Goal: Task Accomplishment & Management: Manage account settings

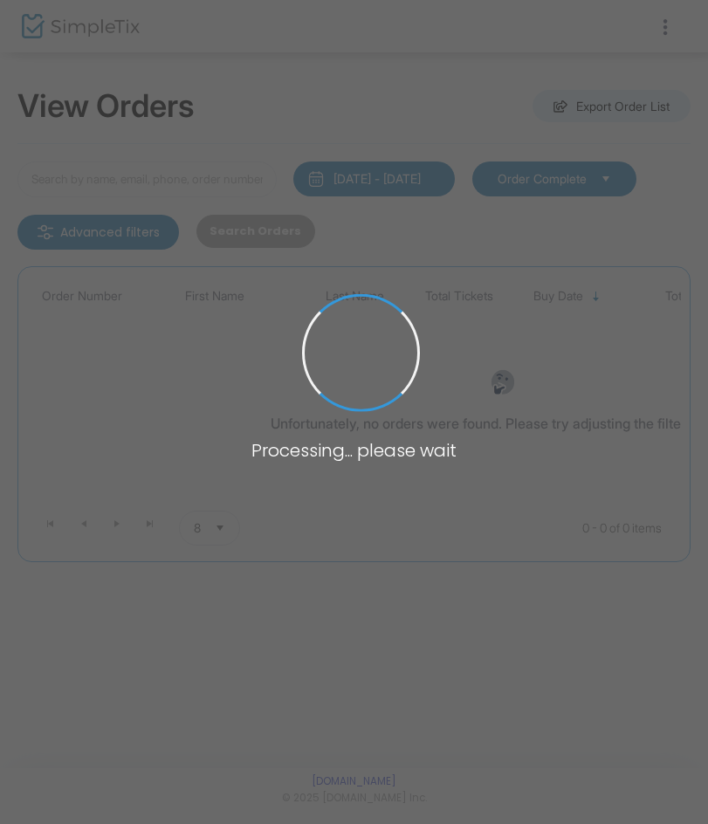
type input "[PERSON_NAME]"
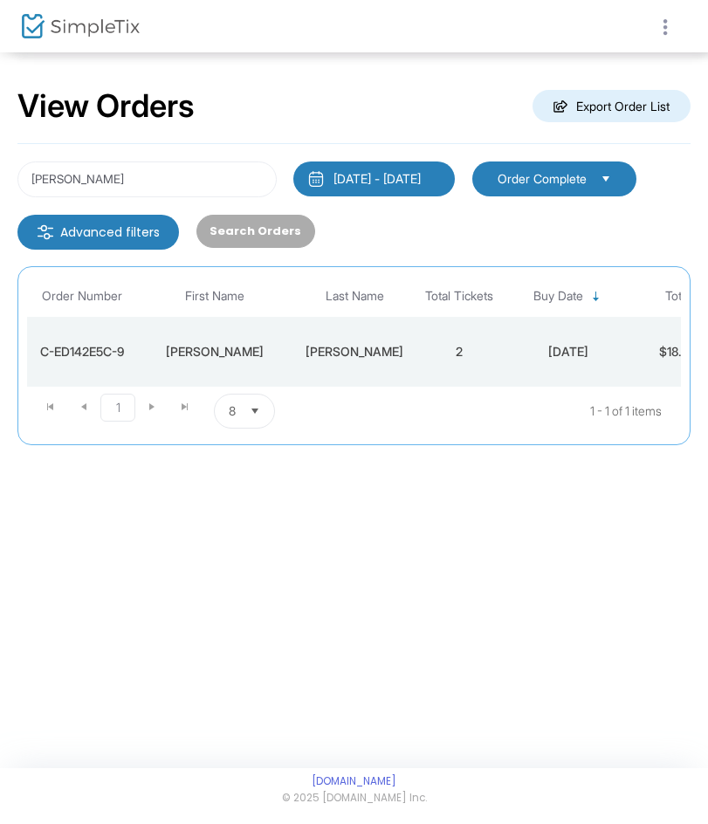
click at [659, 27] on icon at bounding box center [665, 28] width 16 height 22
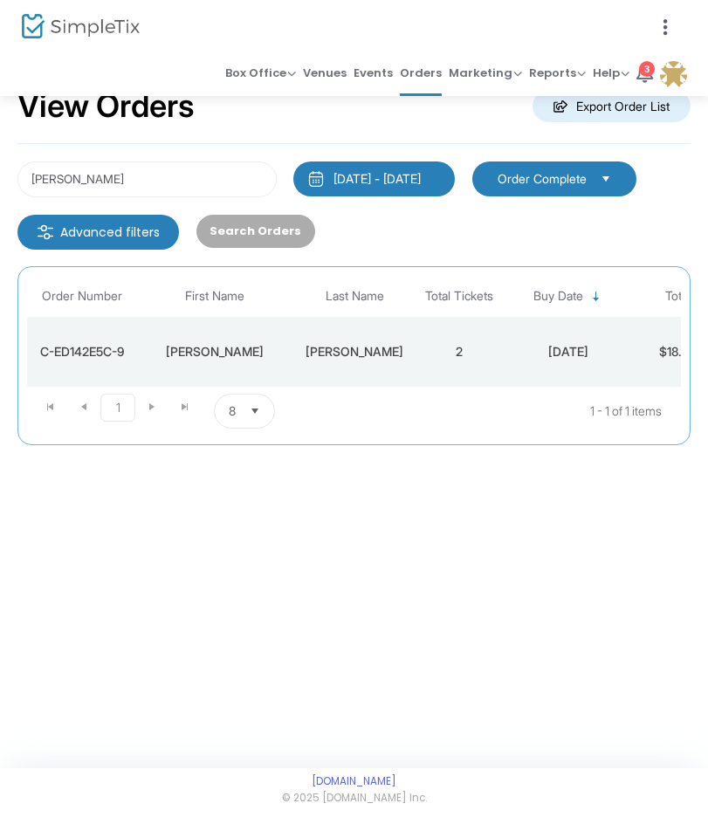
click at [671, 67] on img at bounding box center [673, 74] width 27 height 27
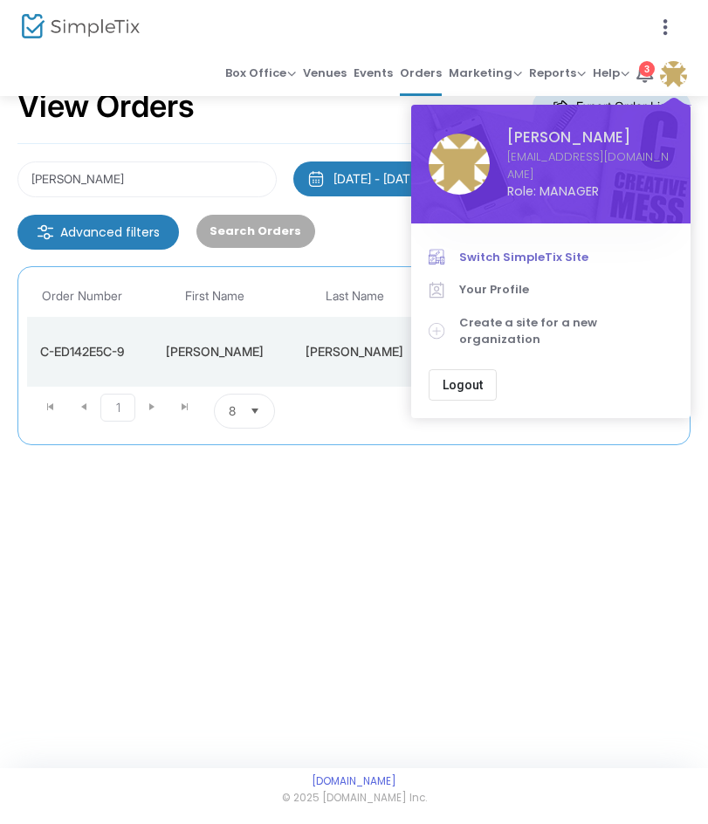
click at [544, 249] on span "Switch SimpleTix Site" at bounding box center [566, 257] width 214 height 17
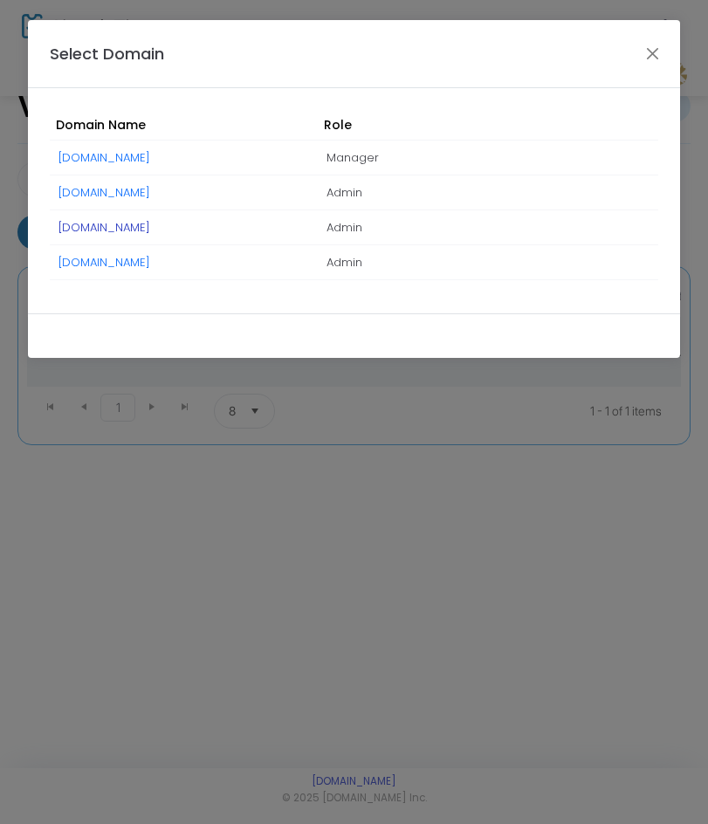
click at [108, 229] on link "[DOMAIN_NAME]" at bounding box center [105, 227] width 92 height 17
